Goal: Transaction & Acquisition: Purchase product/service

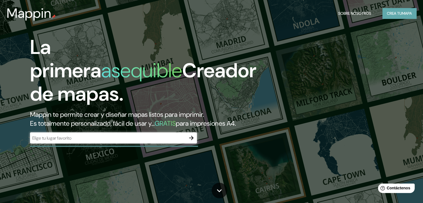
click at [400, 16] on font "Crea tu" at bounding box center [394, 13] width 15 height 7
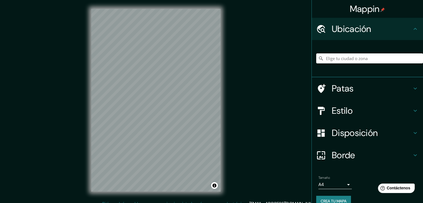
click at [388, 56] on input "Elige tu ciudad o zona" at bounding box center [369, 58] width 107 height 10
click at [407, 58] on input "[PERSON_NAME], [PERSON_NAME], [GEOGRAPHIC_DATA], B1632, [GEOGRAPHIC_DATA]" at bounding box center [369, 58] width 107 height 10
type input "[PERSON_NAME], [PERSON_NAME], [GEOGRAPHIC_DATA], B1632, [GEOGRAPHIC_DATA]"
click at [417, 58] on icon "Claro" at bounding box center [418, 58] width 3 height 3
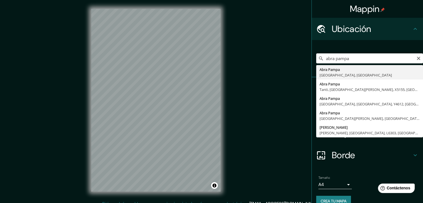
type input "[GEOGRAPHIC_DATA], [GEOGRAPHIC_DATA], [GEOGRAPHIC_DATA]"
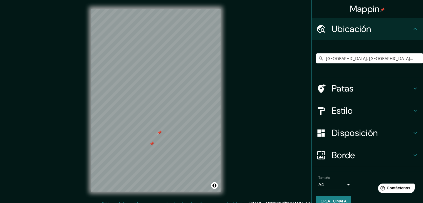
click at [240, 128] on div "Mappin Ubicación [GEOGRAPHIC_DATA], [GEOGRAPHIC_DATA], [GEOGRAPHIC_DATA] Patas …" at bounding box center [211, 104] width 423 height 209
click at [416, 60] on icon "Claro" at bounding box center [418, 58] width 4 height 4
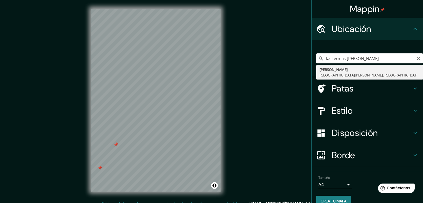
type input "[PERSON_NAME], [GEOGRAPHIC_DATA][PERSON_NAME], [GEOGRAPHIC_DATA], [GEOGRAPHIC_D…"
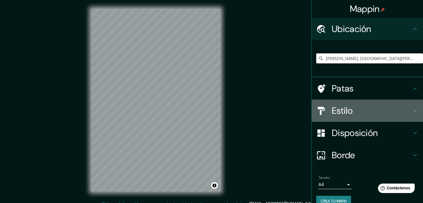
click at [397, 112] on h4 "Estilo" at bounding box center [372, 110] width 80 height 11
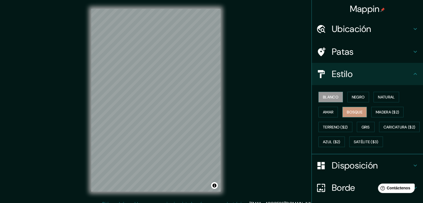
click at [352, 110] on font "Bosque" at bounding box center [355, 112] width 16 height 5
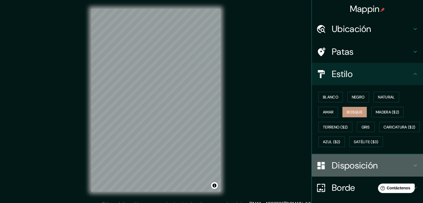
click at [348, 171] on font "Disposición" at bounding box center [355, 166] width 46 height 12
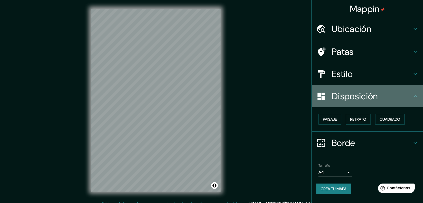
click at [411, 93] on h4 "Disposición" at bounding box center [372, 96] width 80 height 11
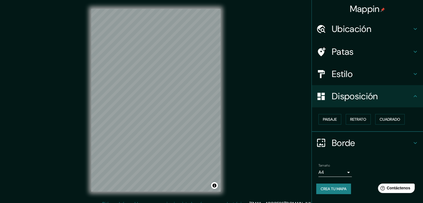
scroll to position [6, 0]
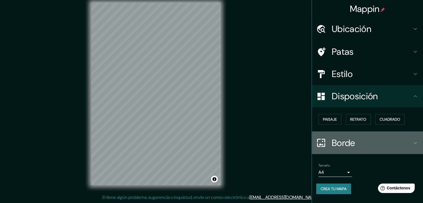
click at [409, 142] on h4 "Borde" at bounding box center [372, 142] width 80 height 11
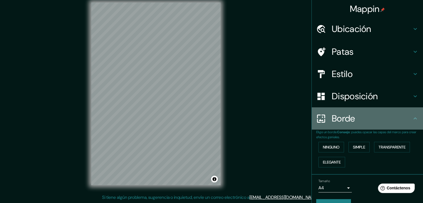
click at [412, 122] on div "Borde" at bounding box center [367, 118] width 111 height 22
click at [414, 118] on icon at bounding box center [415, 118] width 3 height 2
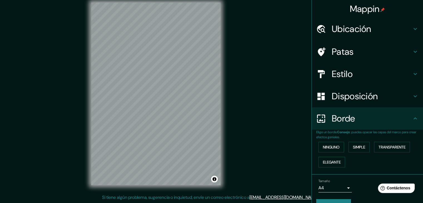
scroll to position [13, 0]
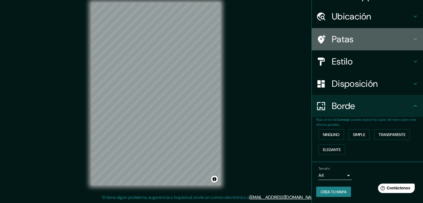
click at [336, 35] on font "Patas" at bounding box center [343, 39] width 22 height 12
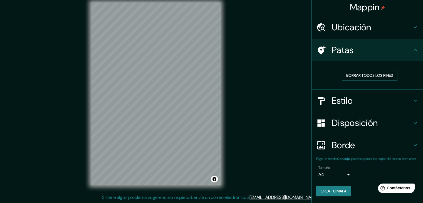
scroll to position [1, 0]
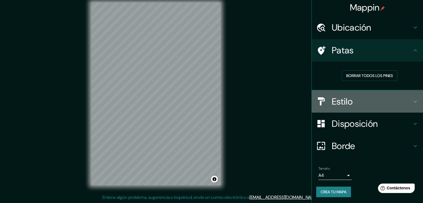
click at [383, 98] on h4 "Estilo" at bounding box center [372, 101] width 80 height 11
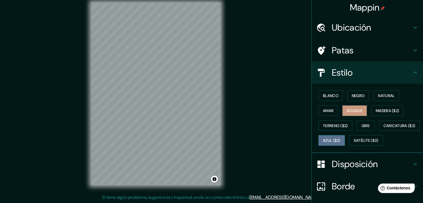
click at [340, 137] on font "Azul ($2)" at bounding box center [332, 140] width 18 height 7
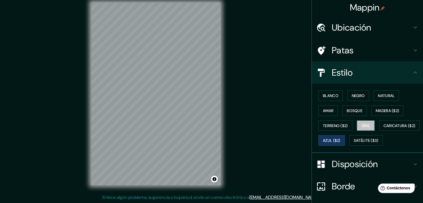
click at [362, 126] on font "Gris" at bounding box center [366, 125] width 8 height 5
